Goal: Information Seeking & Learning: Learn about a topic

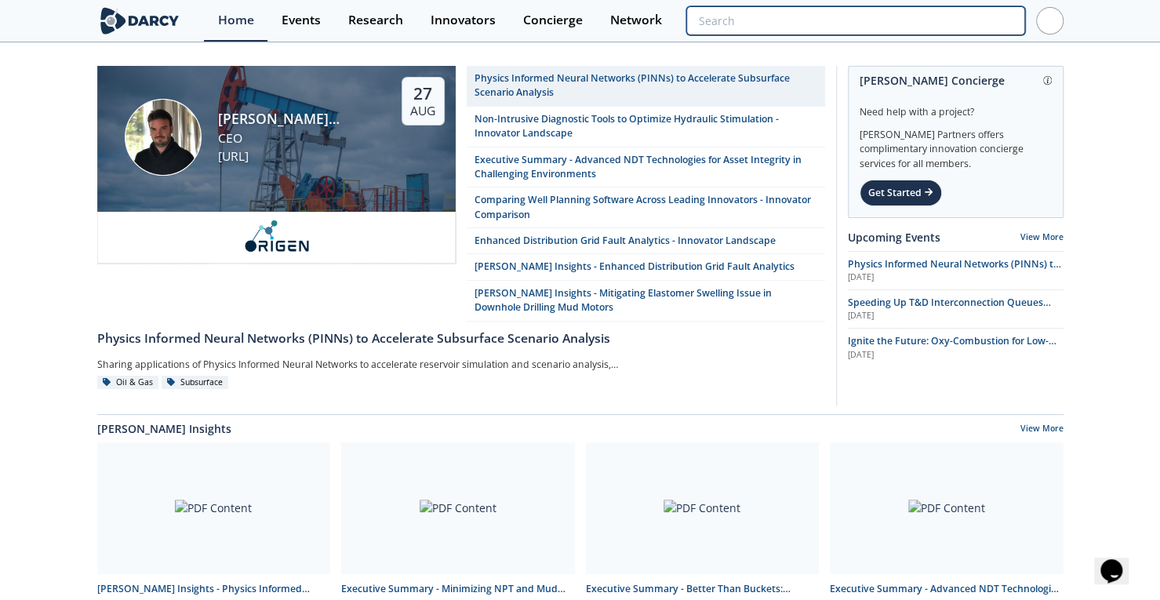
drag, startPoint x: 992, startPoint y: 27, endPoint x: 976, endPoint y: 27, distance: 16.5
click at [992, 27] on input "search" at bounding box center [855, 20] width 338 height 29
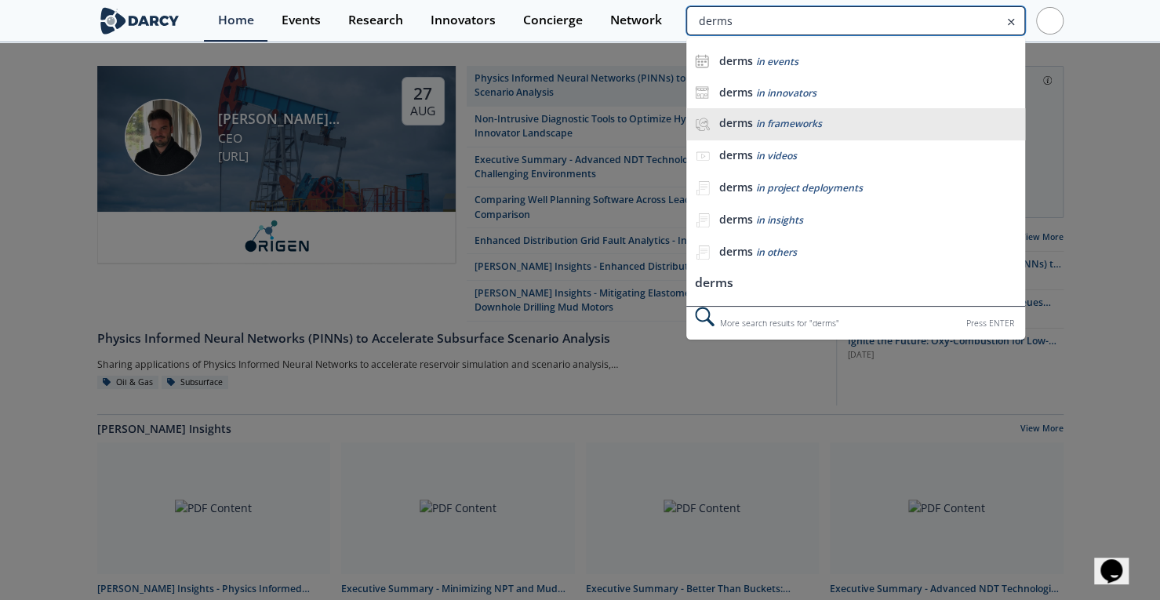
type input "derms"
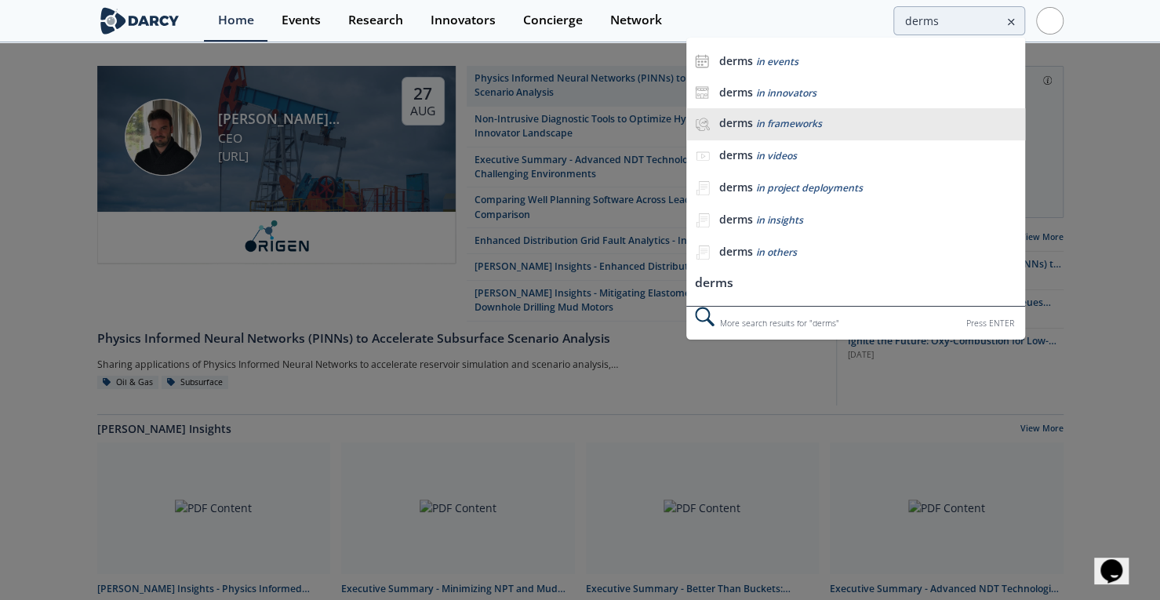
click at [791, 120] on span "in frameworks" at bounding box center [788, 123] width 66 height 13
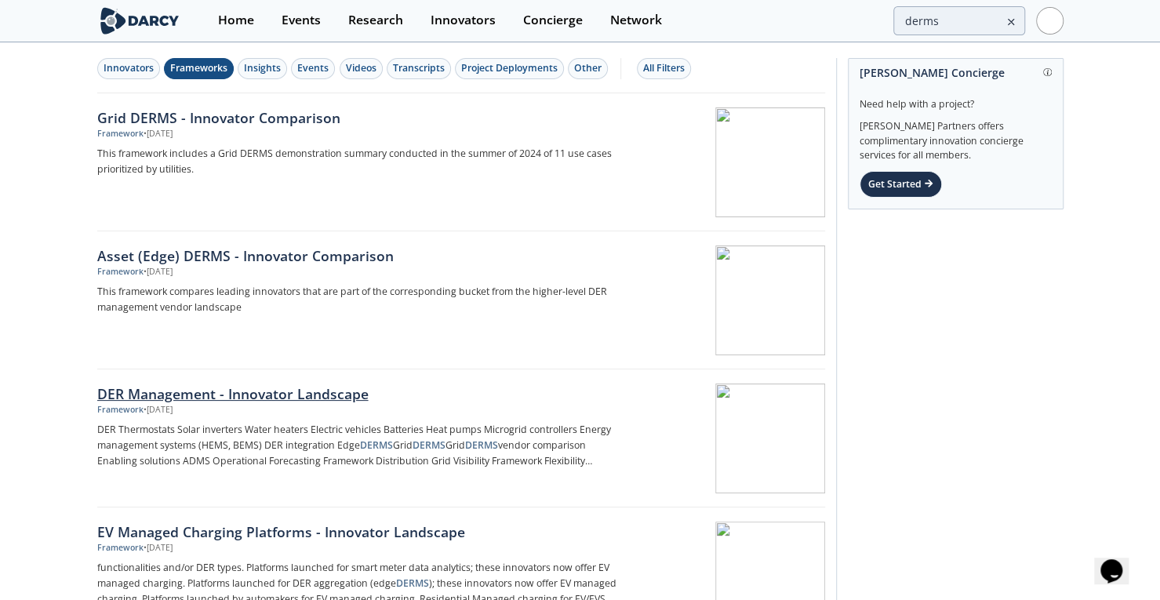
click at [222, 395] on div "DER Management - Innovator Landscape" at bounding box center [356, 394] width 519 height 20
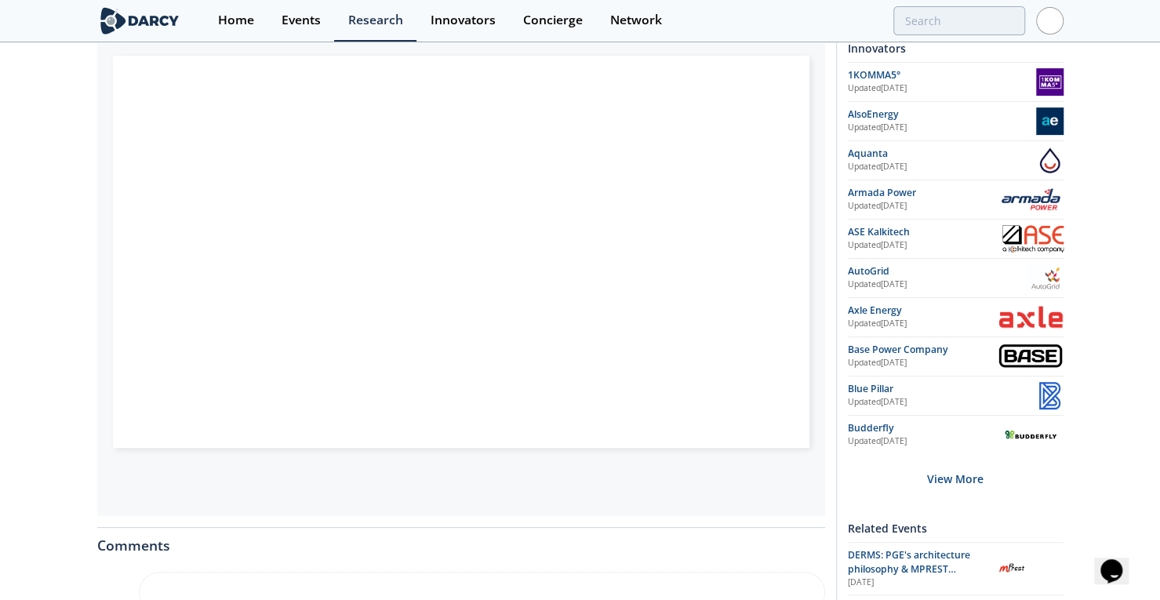
scroll to position [264, 0]
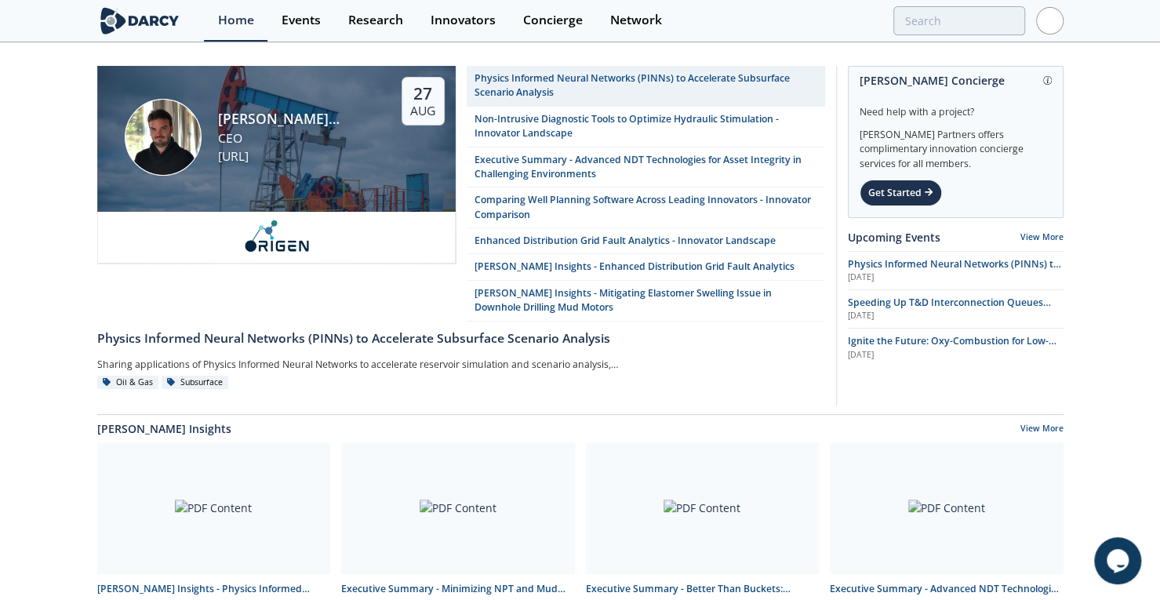
drag, startPoint x: 950, startPoint y: 1, endPoint x: 940, endPoint y: 28, distance: 29.0
click at [950, 1] on div "Home Events Research Innovators Concierge Network" at bounding box center [633, 21] width 859 height 42
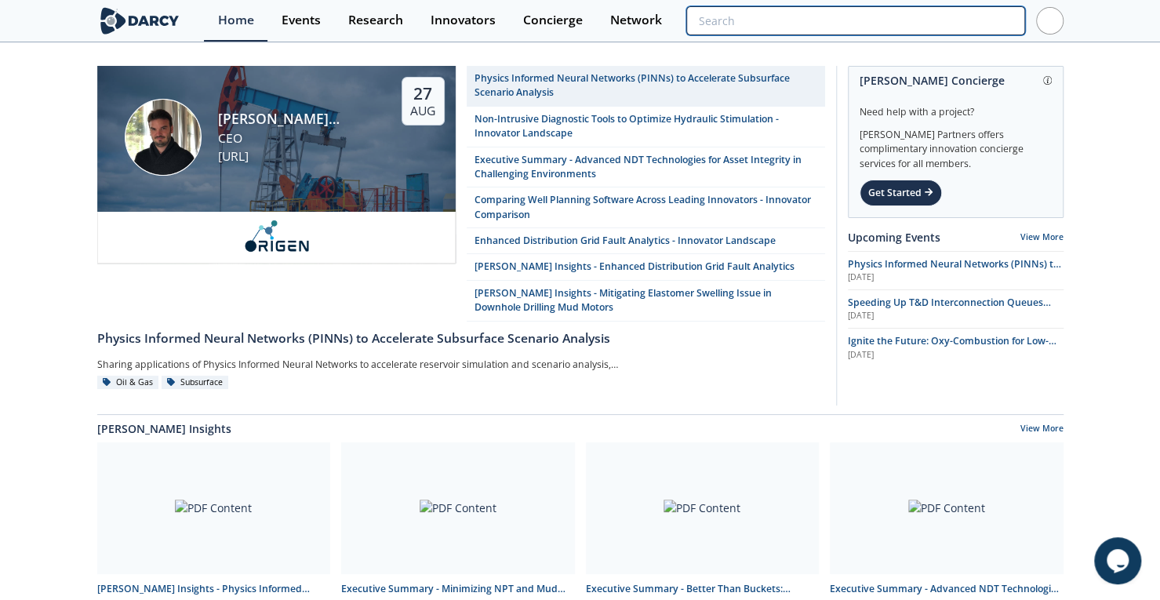
click at [940, 31] on input "search" at bounding box center [855, 20] width 338 height 29
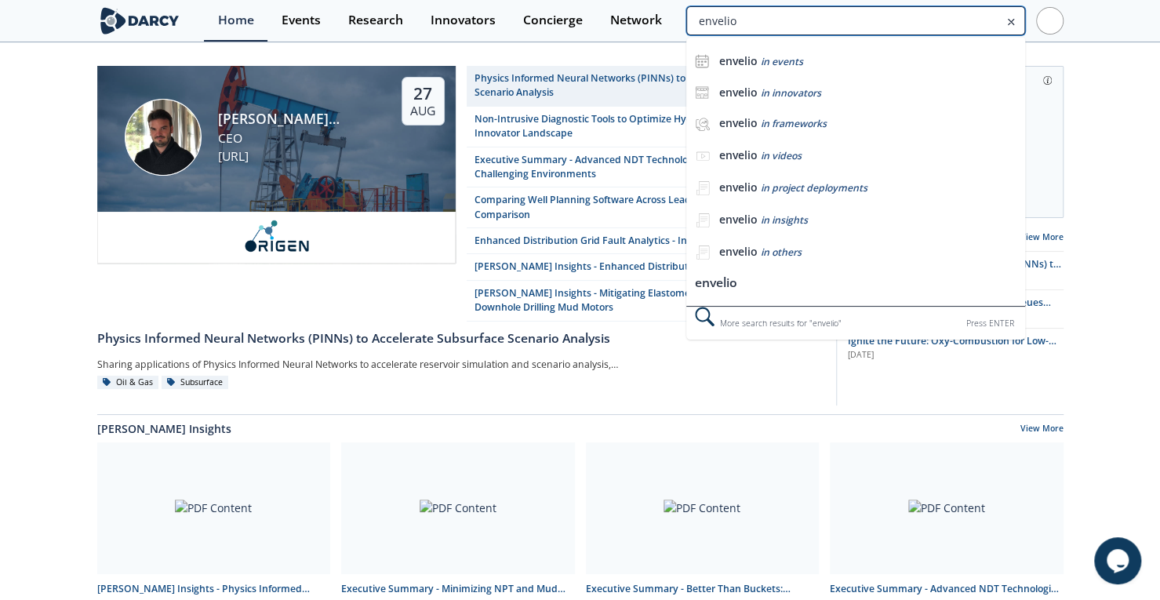
type input "envelio"
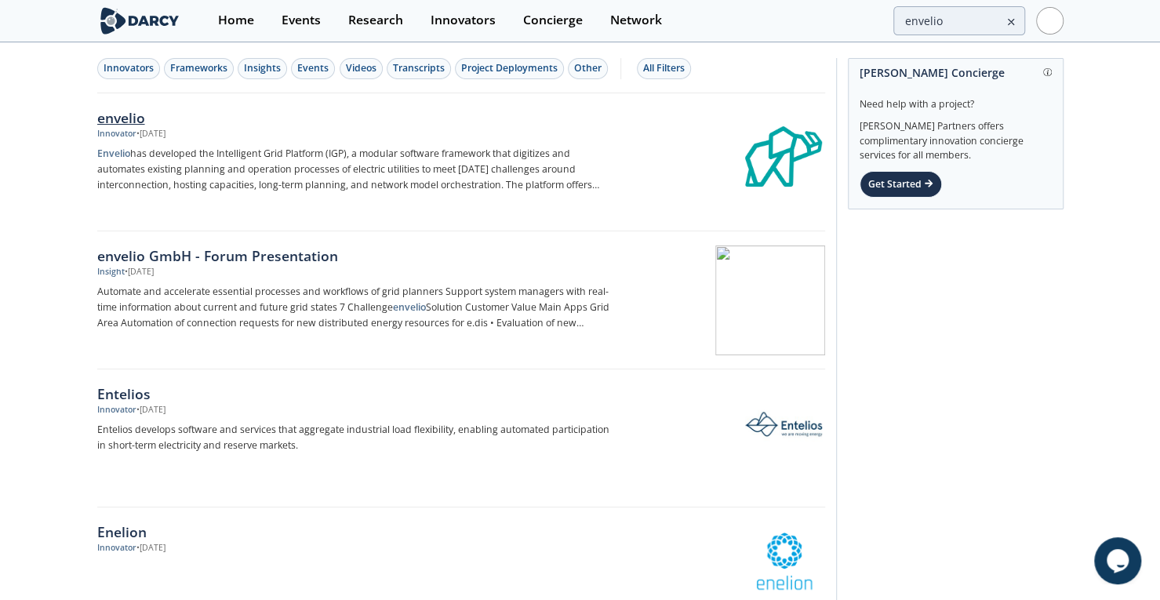
click at [128, 119] on div "envelio" at bounding box center [356, 117] width 519 height 20
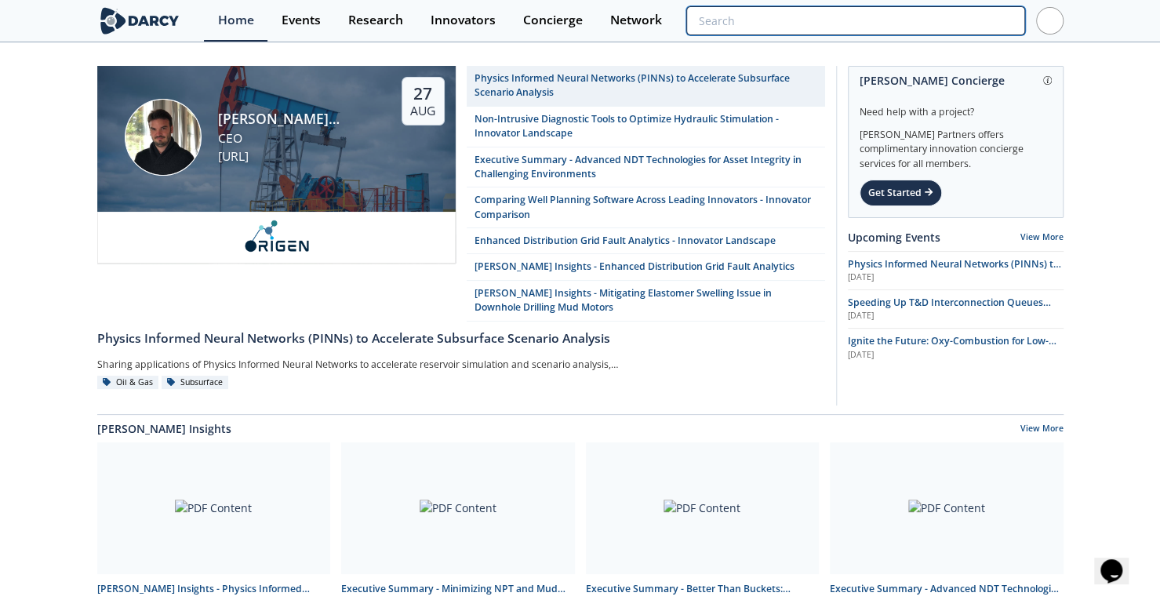
click at [931, 12] on input "search" at bounding box center [855, 20] width 338 height 29
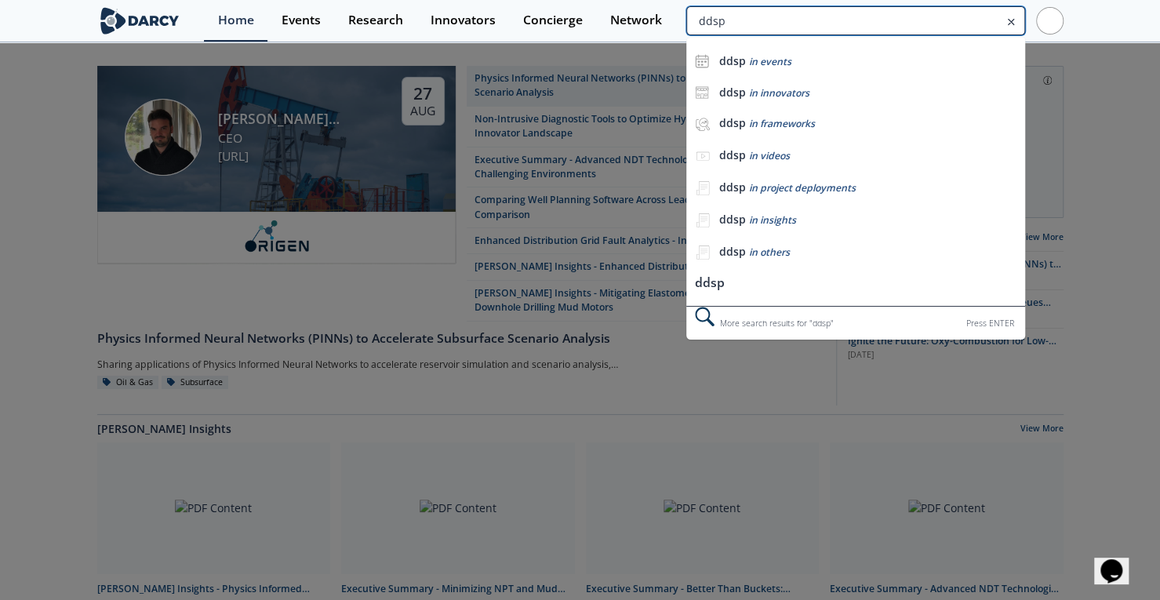
click at [704, 20] on input "ddsp" at bounding box center [855, 20] width 338 height 29
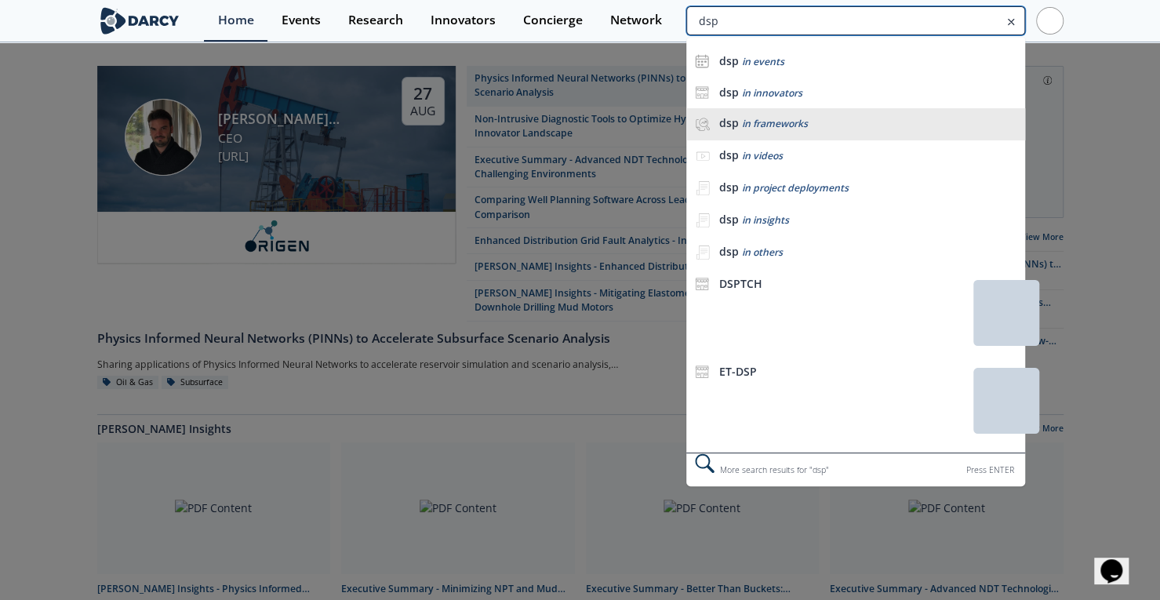
type input "dsp"
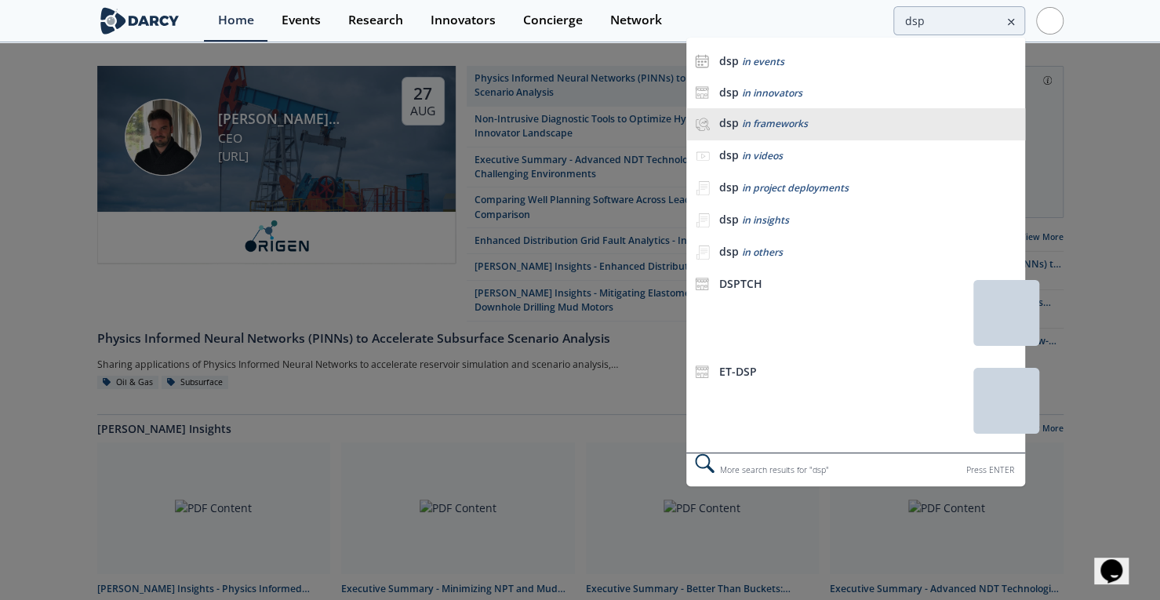
click at [777, 123] on span "in frameworks" at bounding box center [774, 123] width 66 height 13
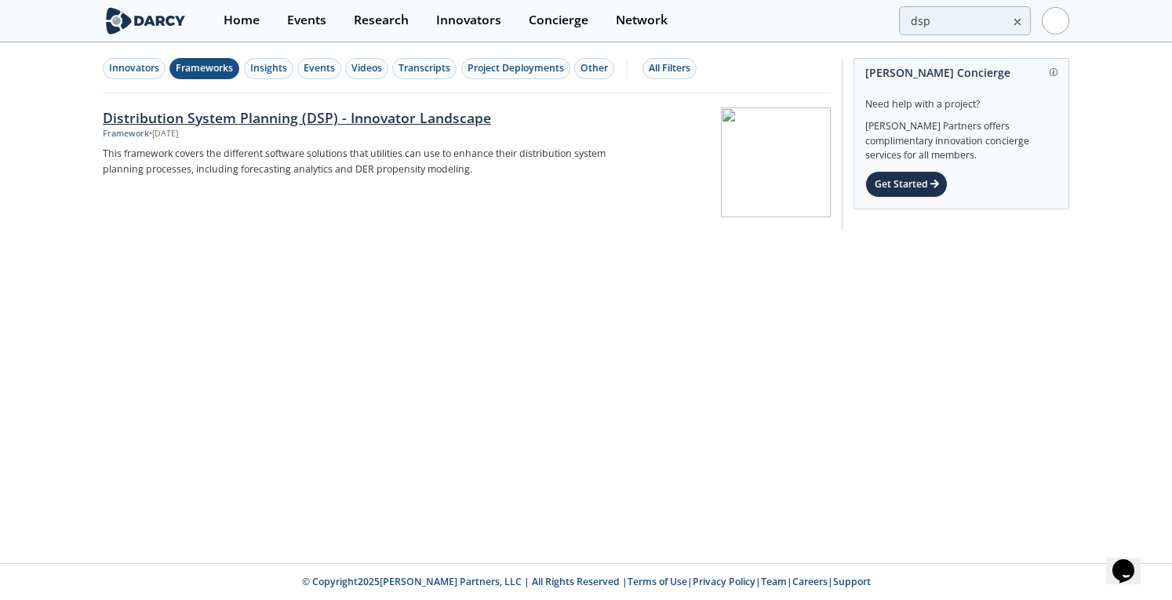
click at [309, 117] on div "Distribution System Planning (DSP) - Innovator Landscape" at bounding box center [362, 117] width 519 height 20
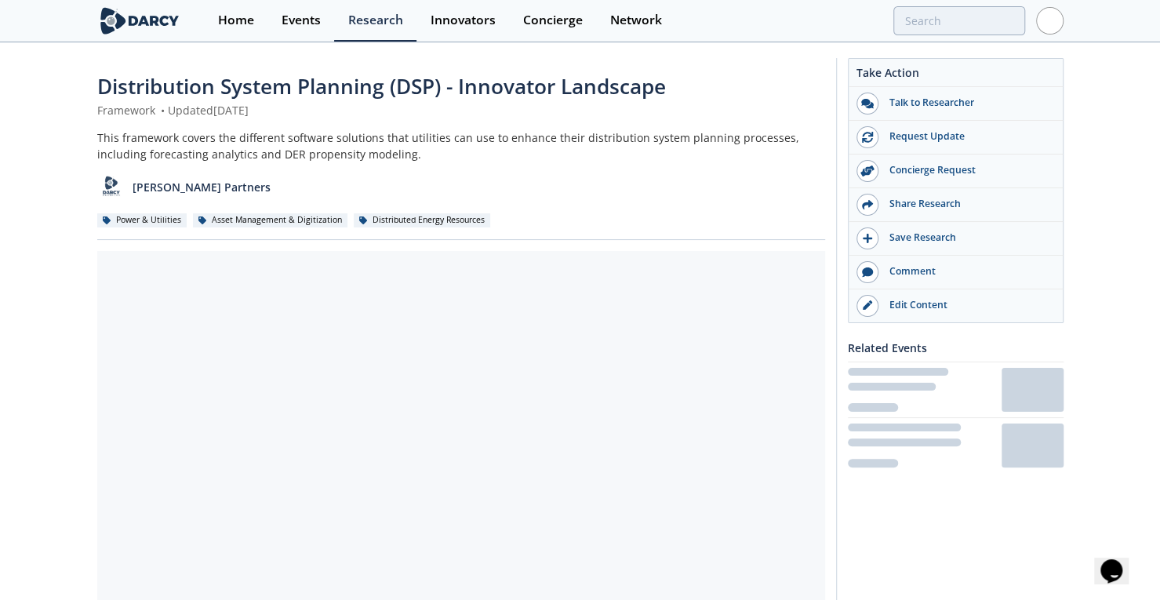
click at [322, 145] on div "This framework covers the different software solutions that utilities can use t…" at bounding box center [461, 145] width 728 height 33
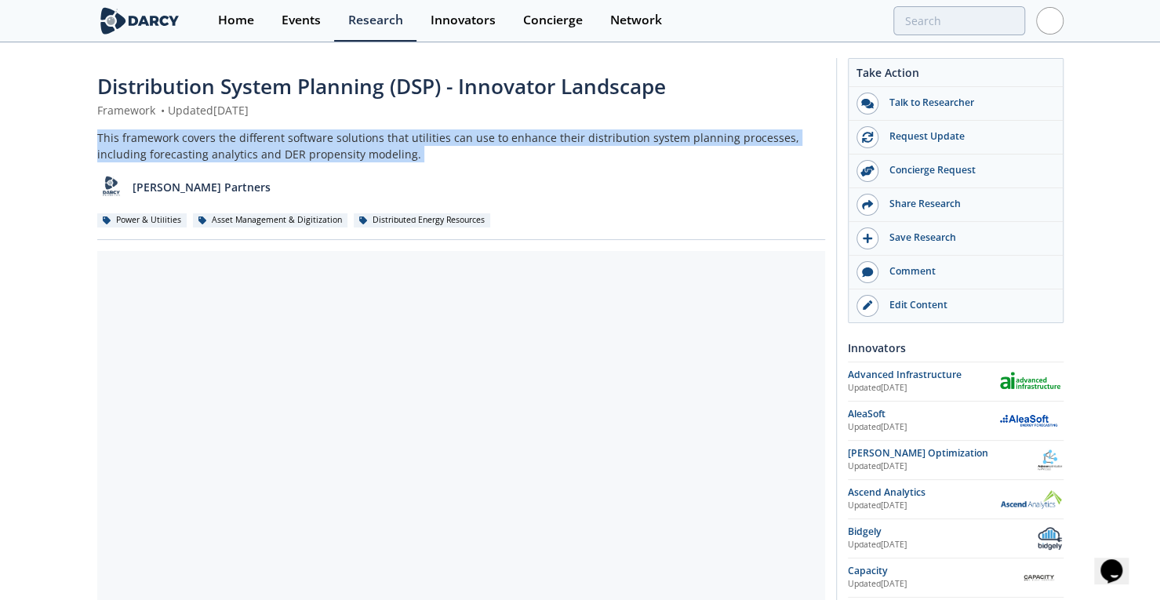
click at [322, 145] on div "This framework covers the different software solutions that utilities can use t…" at bounding box center [461, 145] width 728 height 33
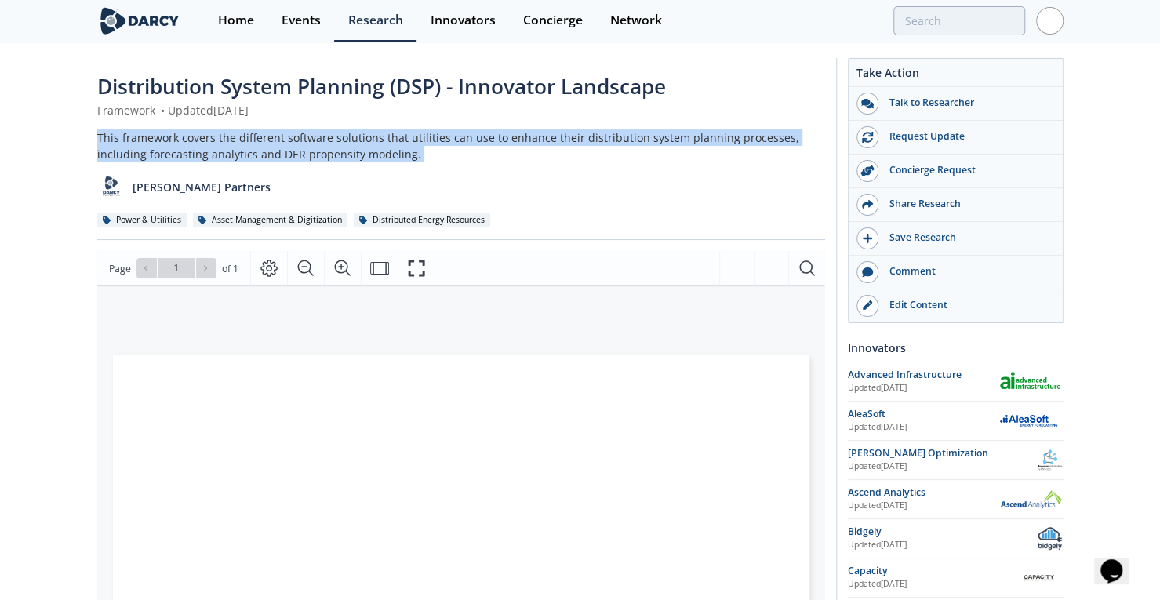
copy div "This framework covers the different software solutions that utilities can use t…"
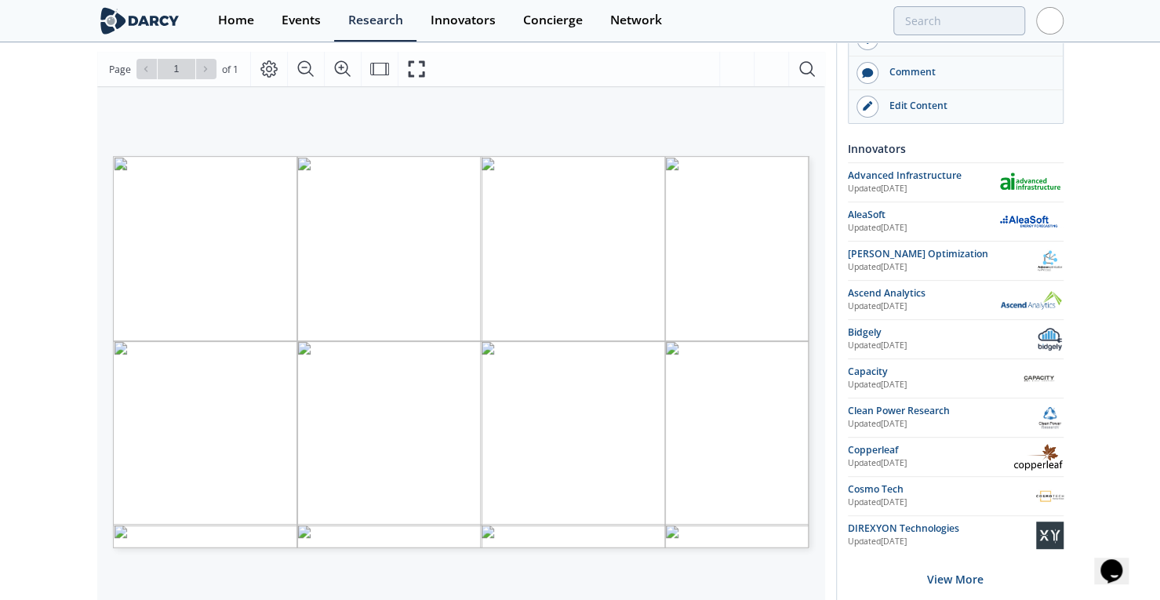
scroll to position [206, 0]
